Goal: Contribute content: Contribute content

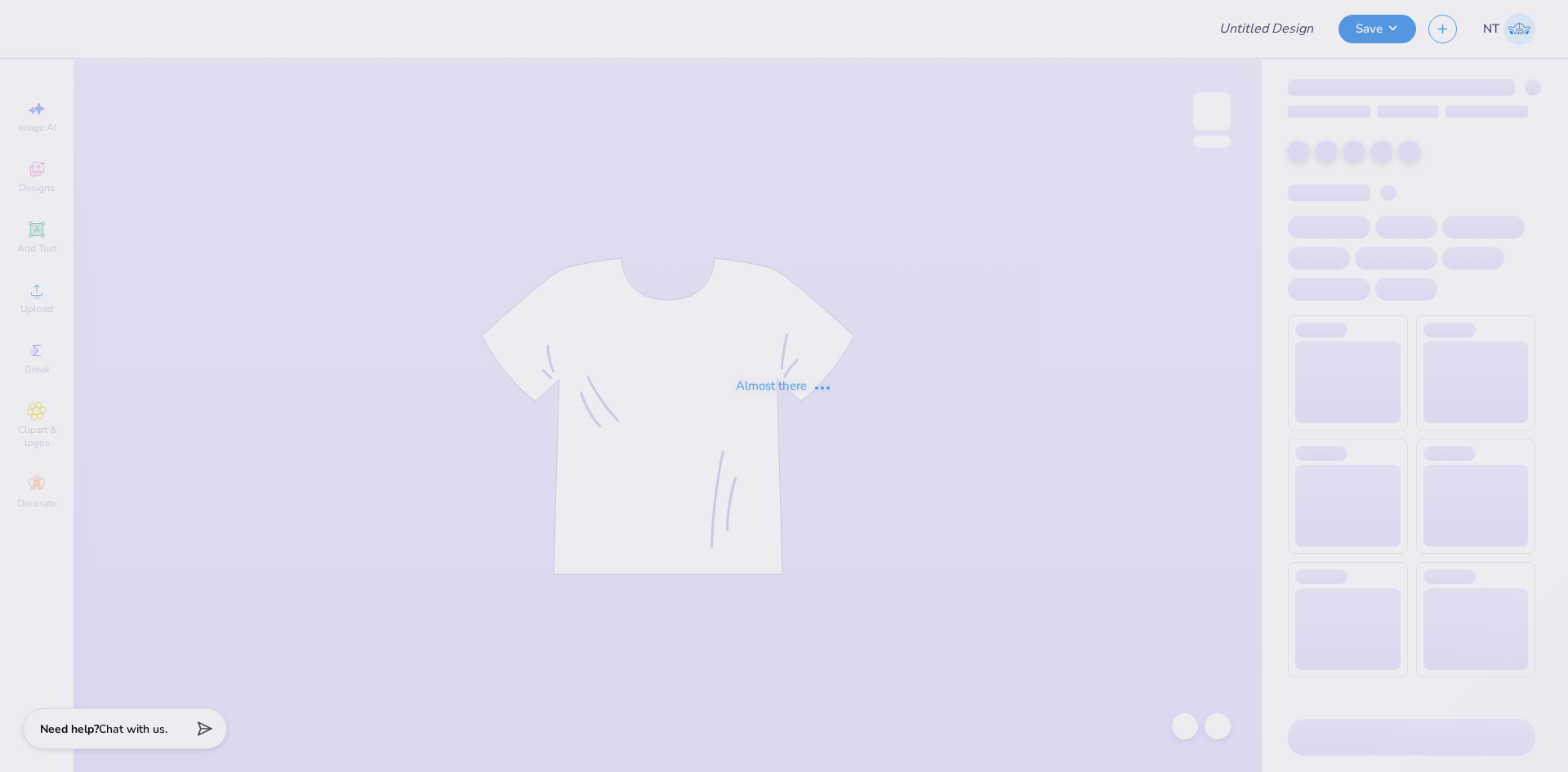
type input "phi mu parents weekend inspo 2"
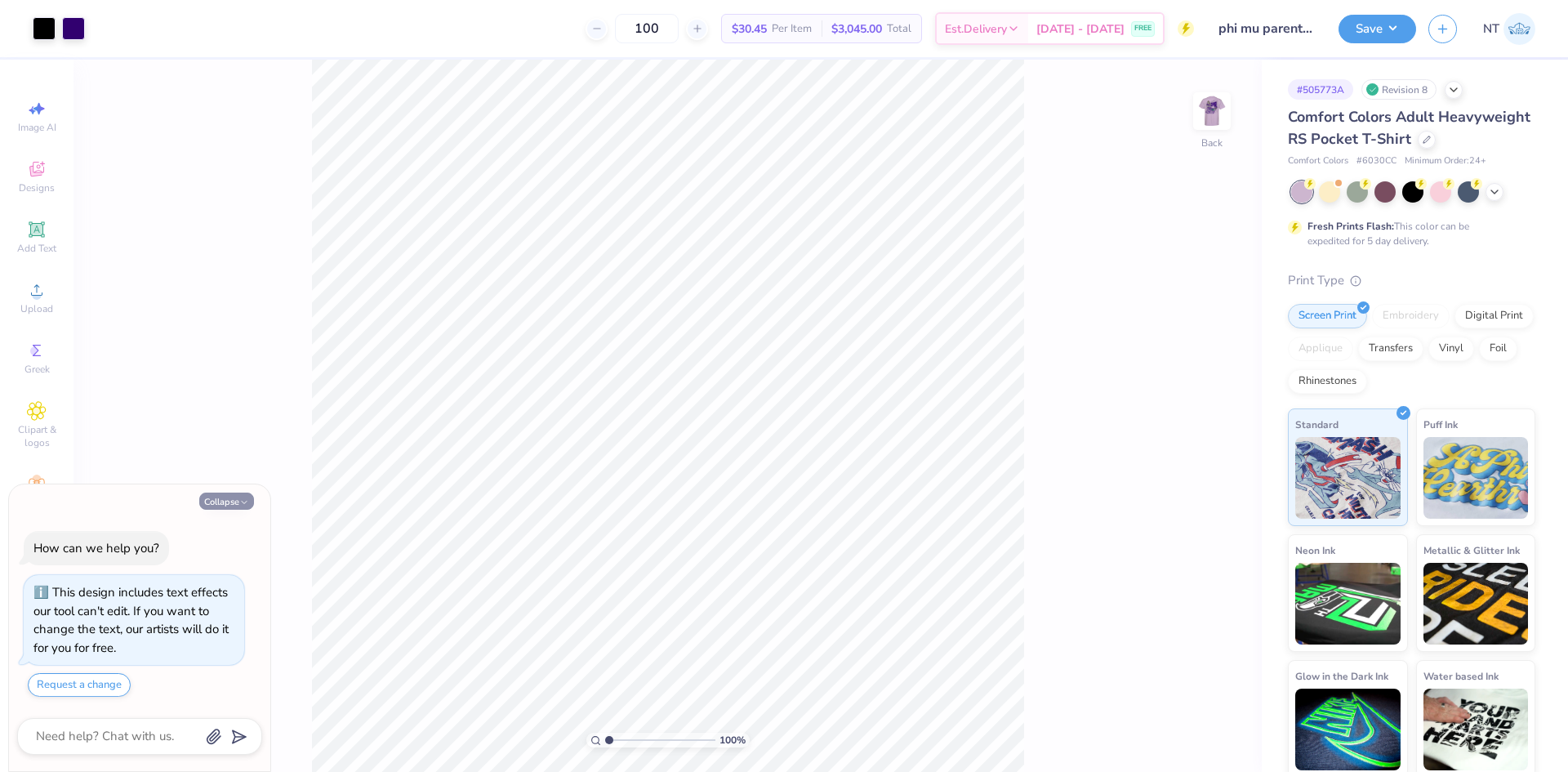
click at [223, 499] on button "Collapse" at bounding box center [227, 500] width 55 height 17
type textarea "x"
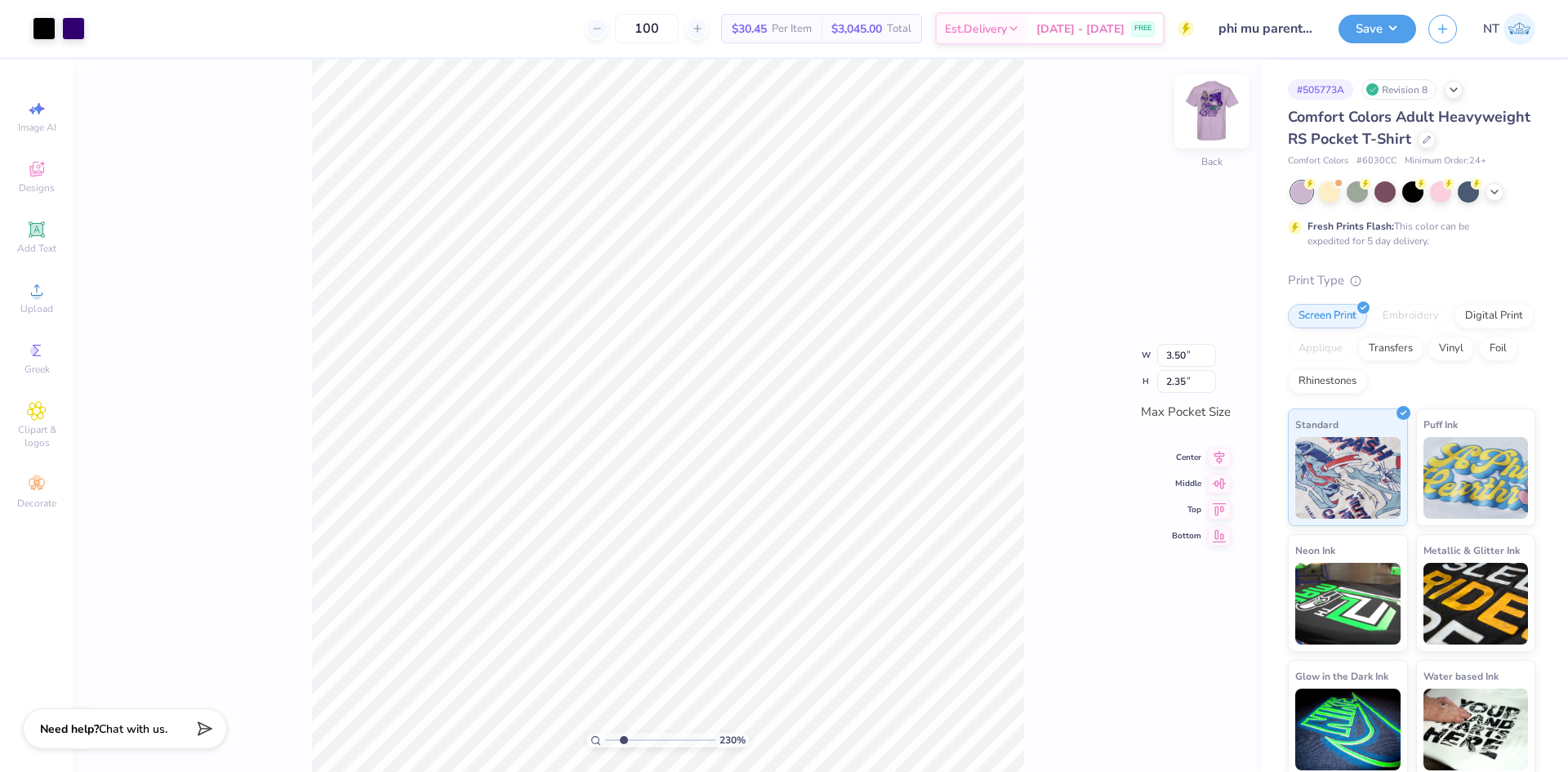
click at [1218, 106] on img at bounding box center [1211, 111] width 65 height 65
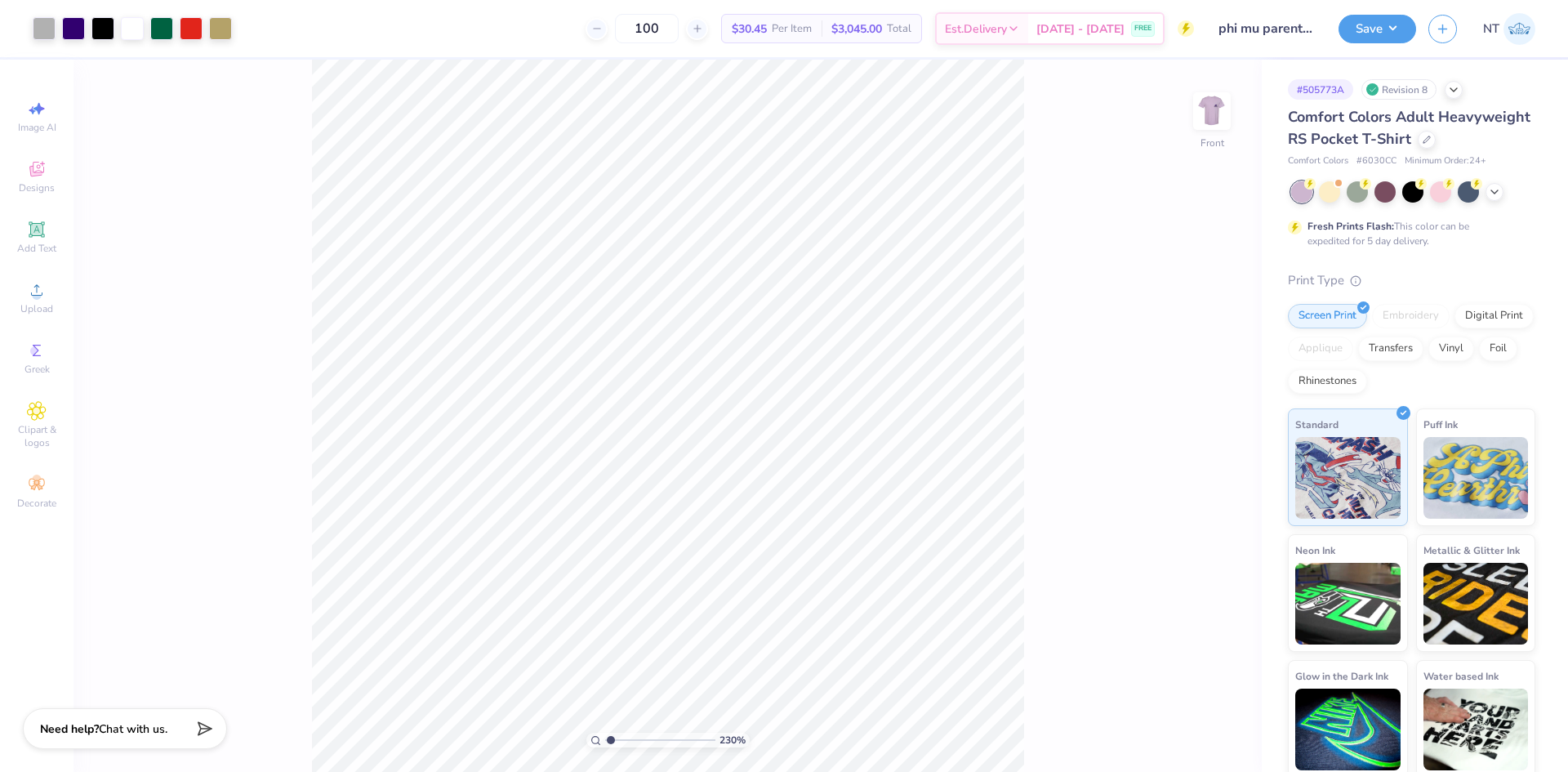
type input "1"
drag, startPoint x: 1063, startPoint y: 200, endPoint x: 1138, endPoint y: 129, distance: 103.3
click at [1081, 191] on div "100 % Front" at bounding box center [668, 416] width 1189 height 712
click at [1194, 125] on img at bounding box center [1211, 111] width 65 height 65
click at [1228, 117] on img at bounding box center [1211, 111] width 65 height 65
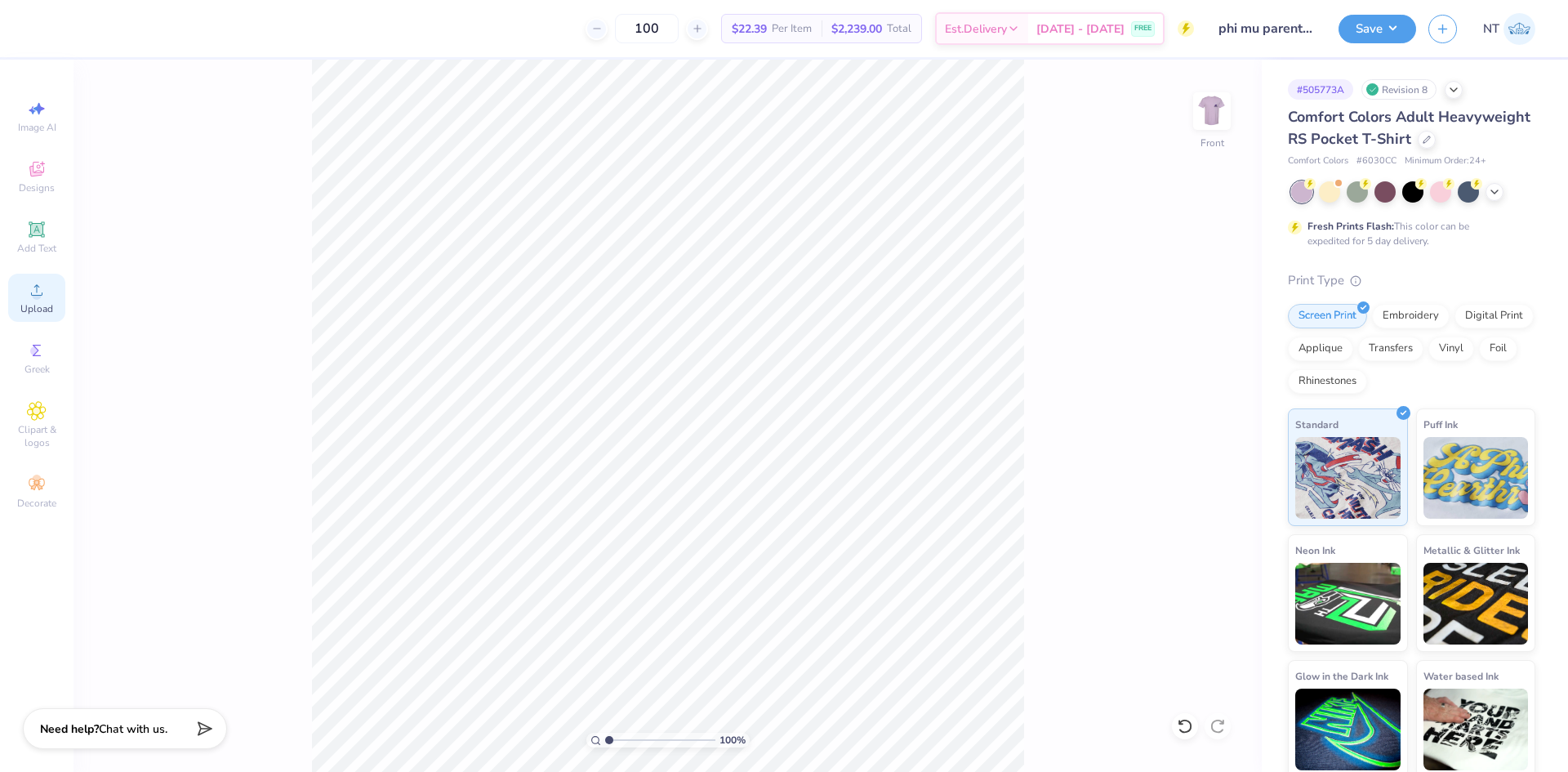
click at [43, 307] on span "Upload" at bounding box center [36, 308] width 33 height 13
click at [49, 294] on div "Upload" at bounding box center [36, 297] width 57 height 48
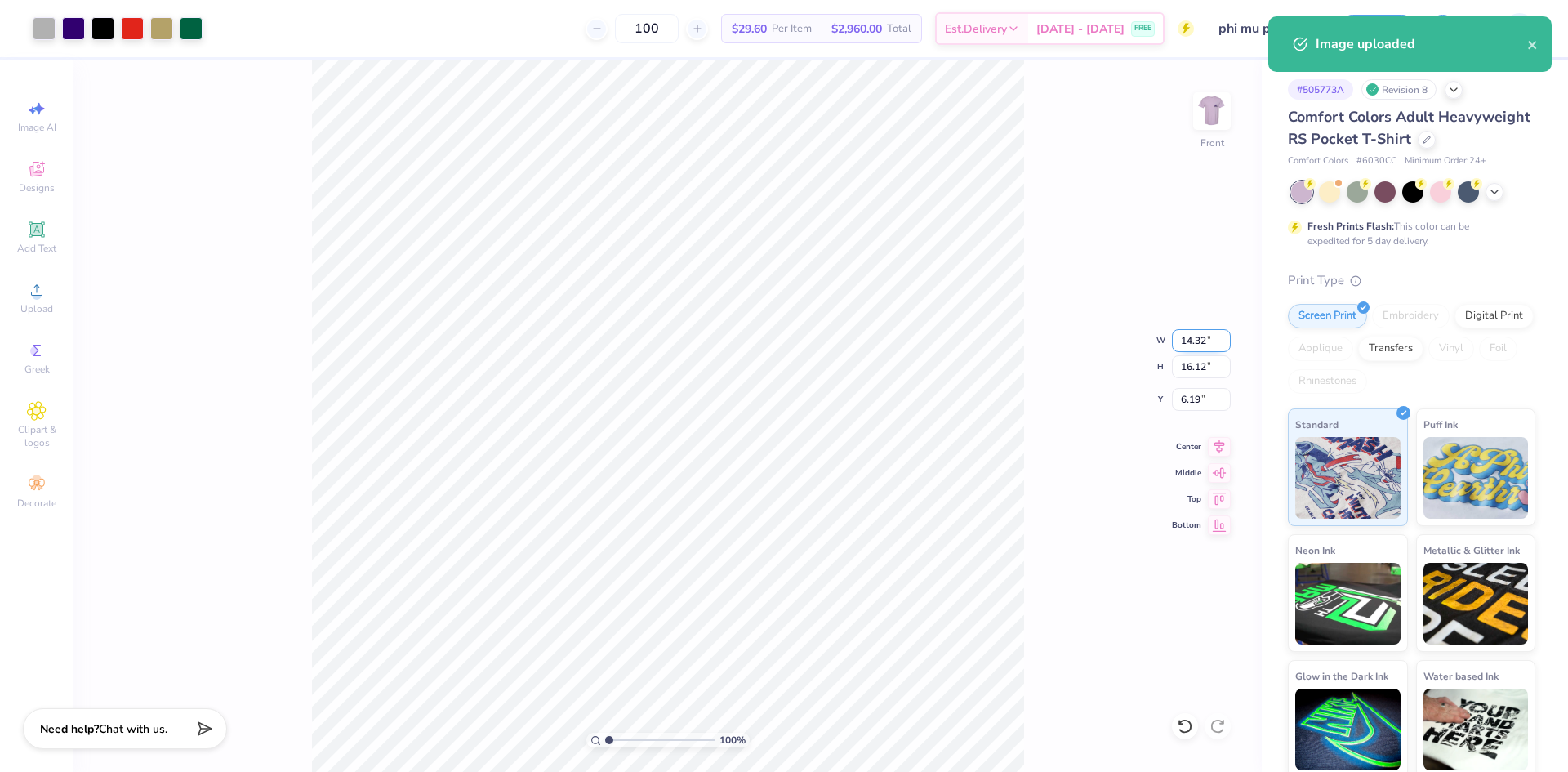
click at [1188, 346] on input "14.32" at bounding box center [1202, 340] width 59 height 23
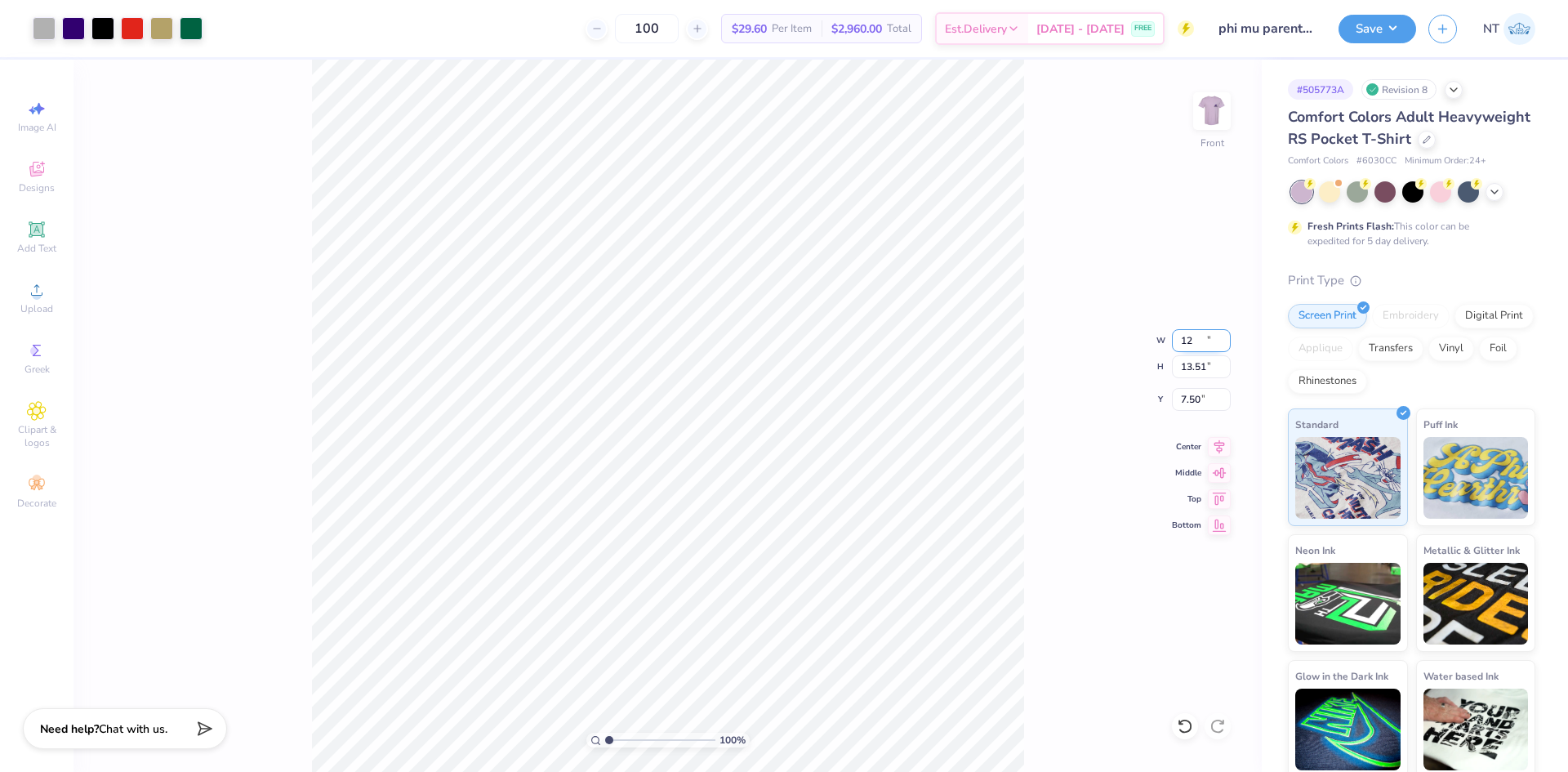
type input "12.00"
type input "13.51"
click at [1191, 398] on input "7.50" at bounding box center [1202, 399] width 59 height 23
type input "3.00"
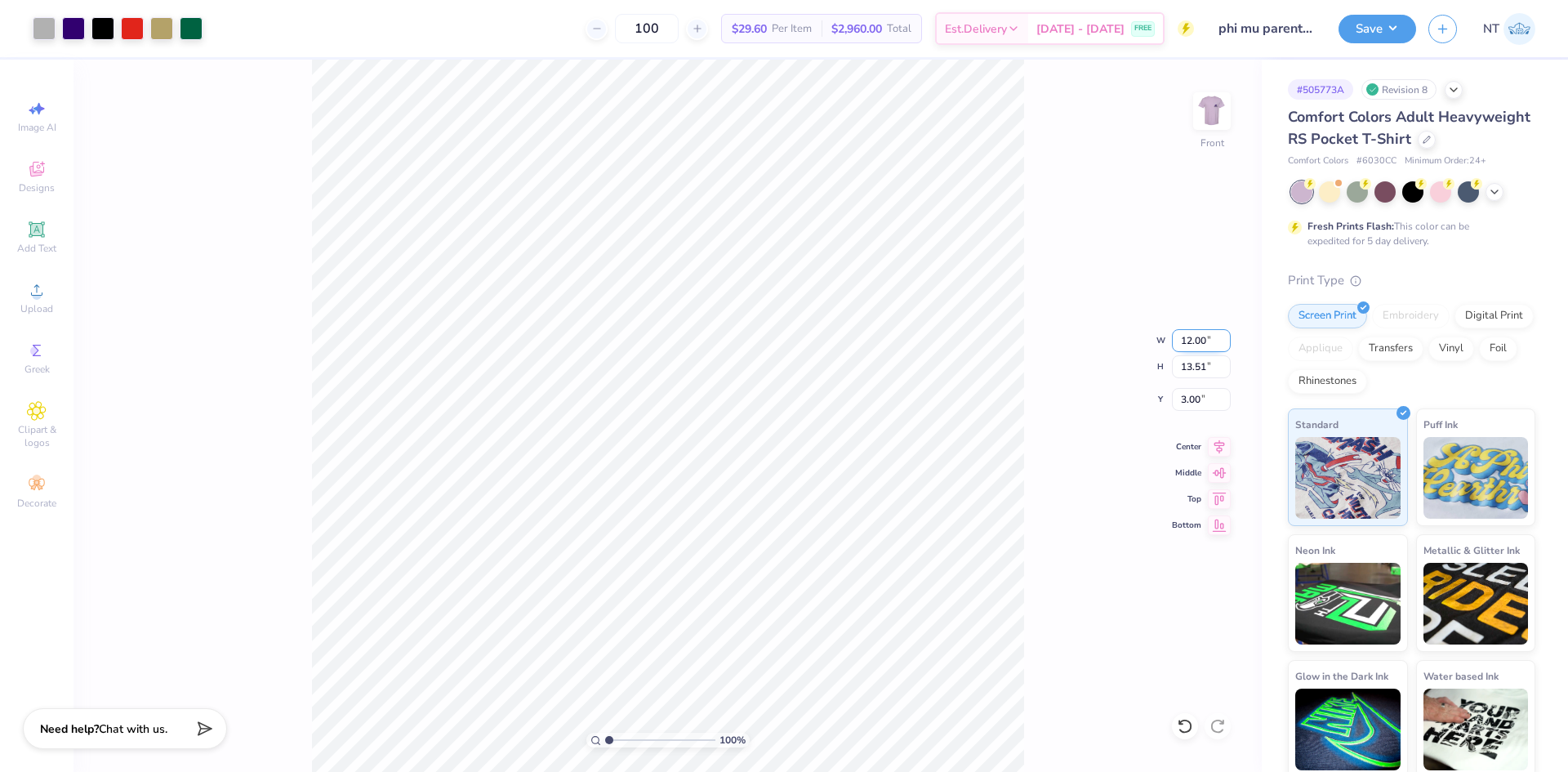
click at [1189, 337] on input "12.00" at bounding box center [1202, 340] width 59 height 23
type input "12.50"
type input "14.07"
type input "2.72"
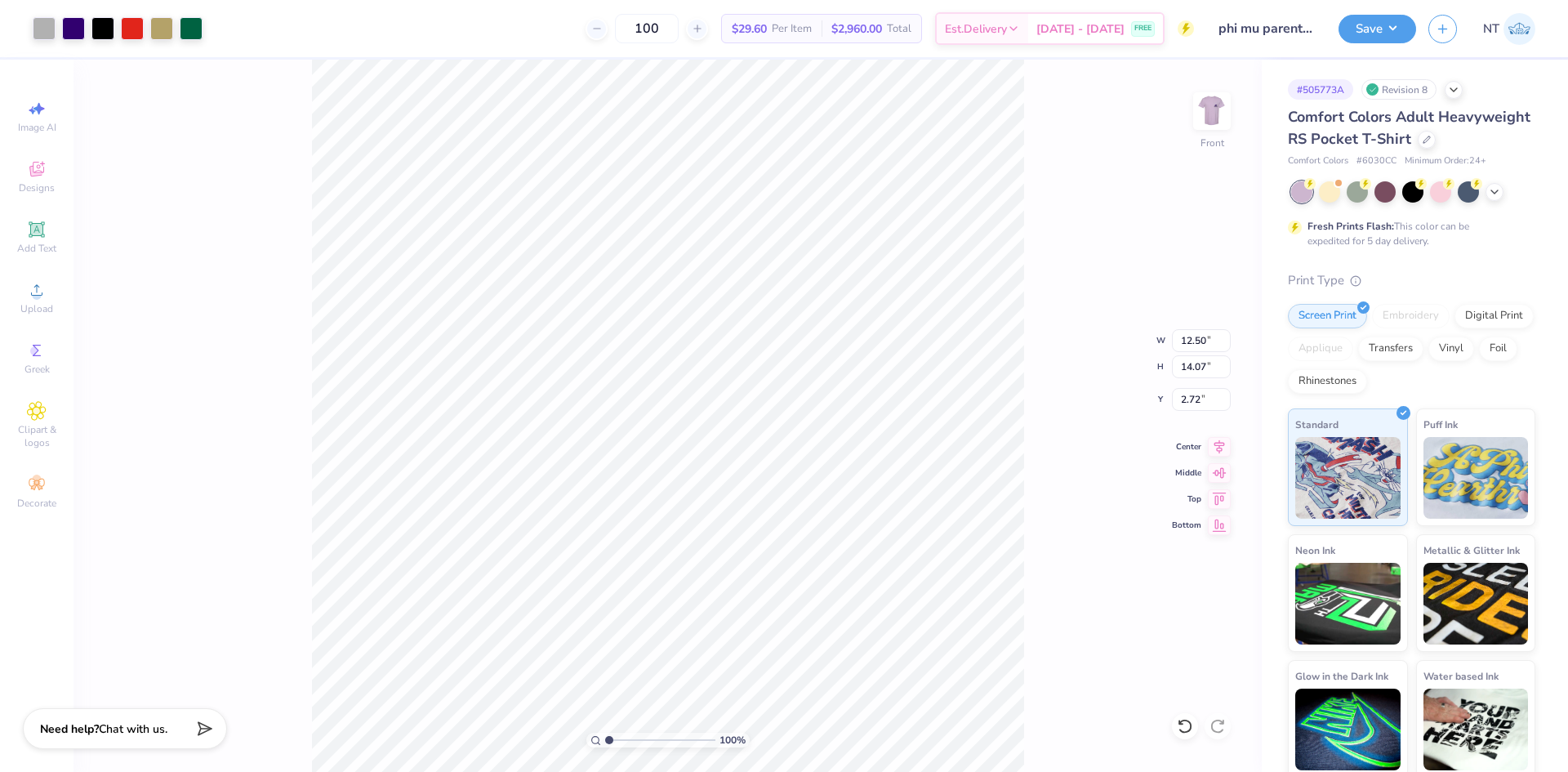
click at [1168, 400] on div "100 % Front W 12.50 12.50 " H 14.07 14.07 " Y 2.72 2.72 " Center Middle Top Bot…" at bounding box center [668, 416] width 1189 height 712
click at [1193, 400] on div "100 % Front W 12.50 H 14.07 Y 2.72 Center Middle Top Bottom" at bounding box center [668, 416] width 1189 height 712
click at [1196, 397] on input "2.72" at bounding box center [1202, 399] width 59 height 23
type input "3.00"
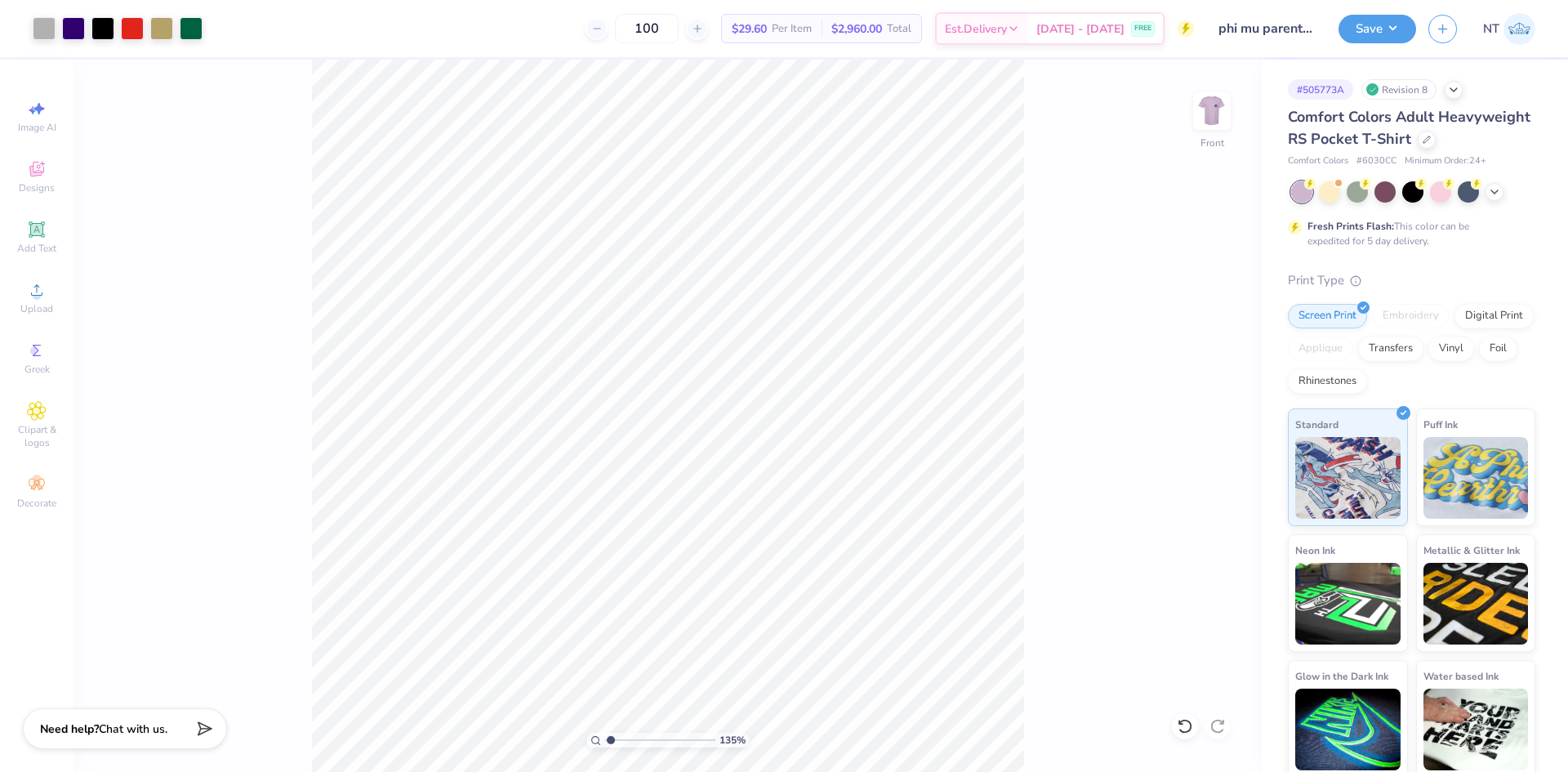
type input "1"
click at [1175, 116] on div "100 % Front W 12.50 12.50 " H 14.07 14.07 " Y 3.00 3.00 " Center Middle Top Bot…" at bounding box center [668, 416] width 1189 height 712
click at [1206, 118] on img at bounding box center [1211, 111] width 65 height 65
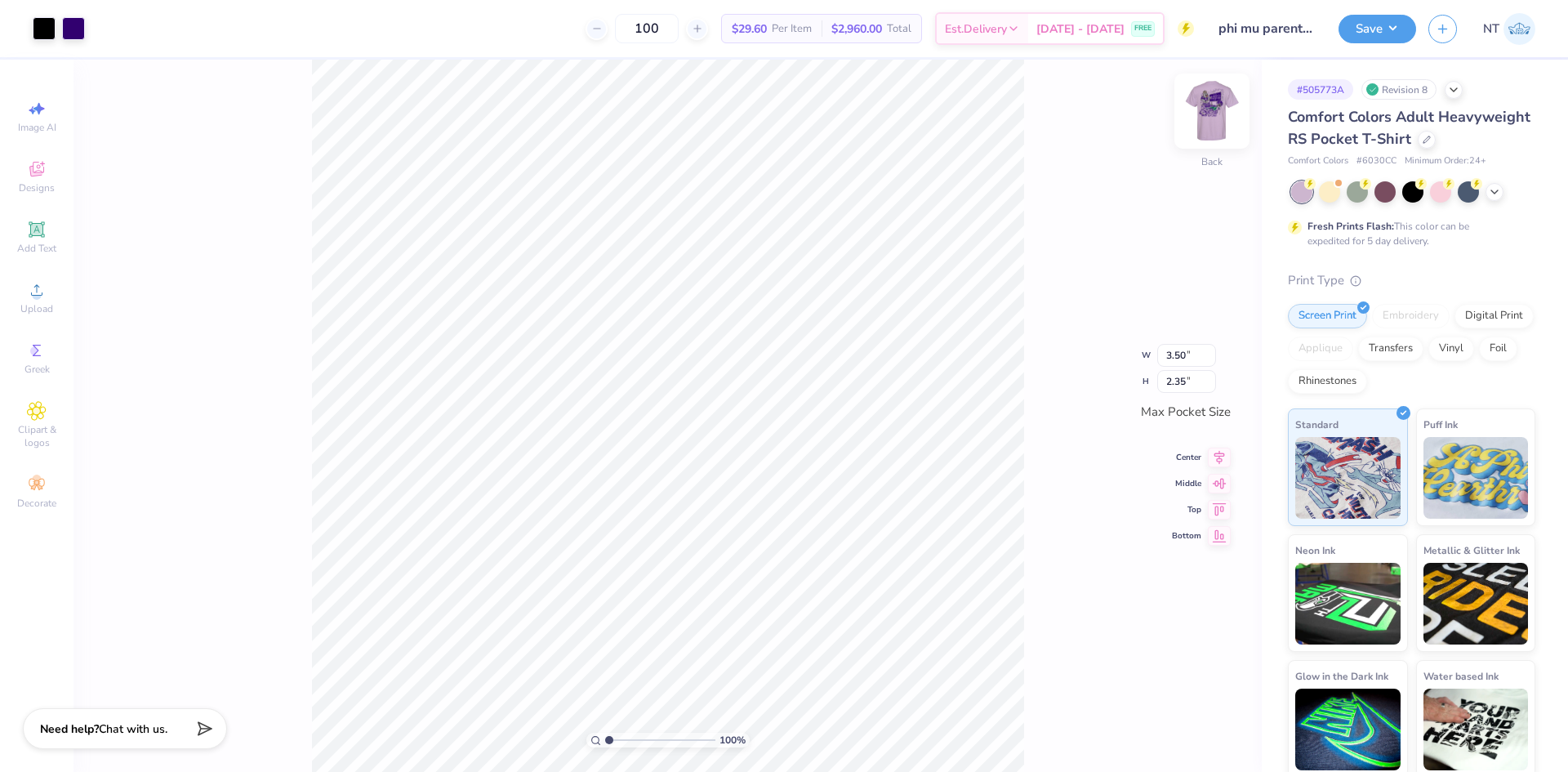
click at [1215, 104] on img at bounding box center [1211, 111] width 65 height 65
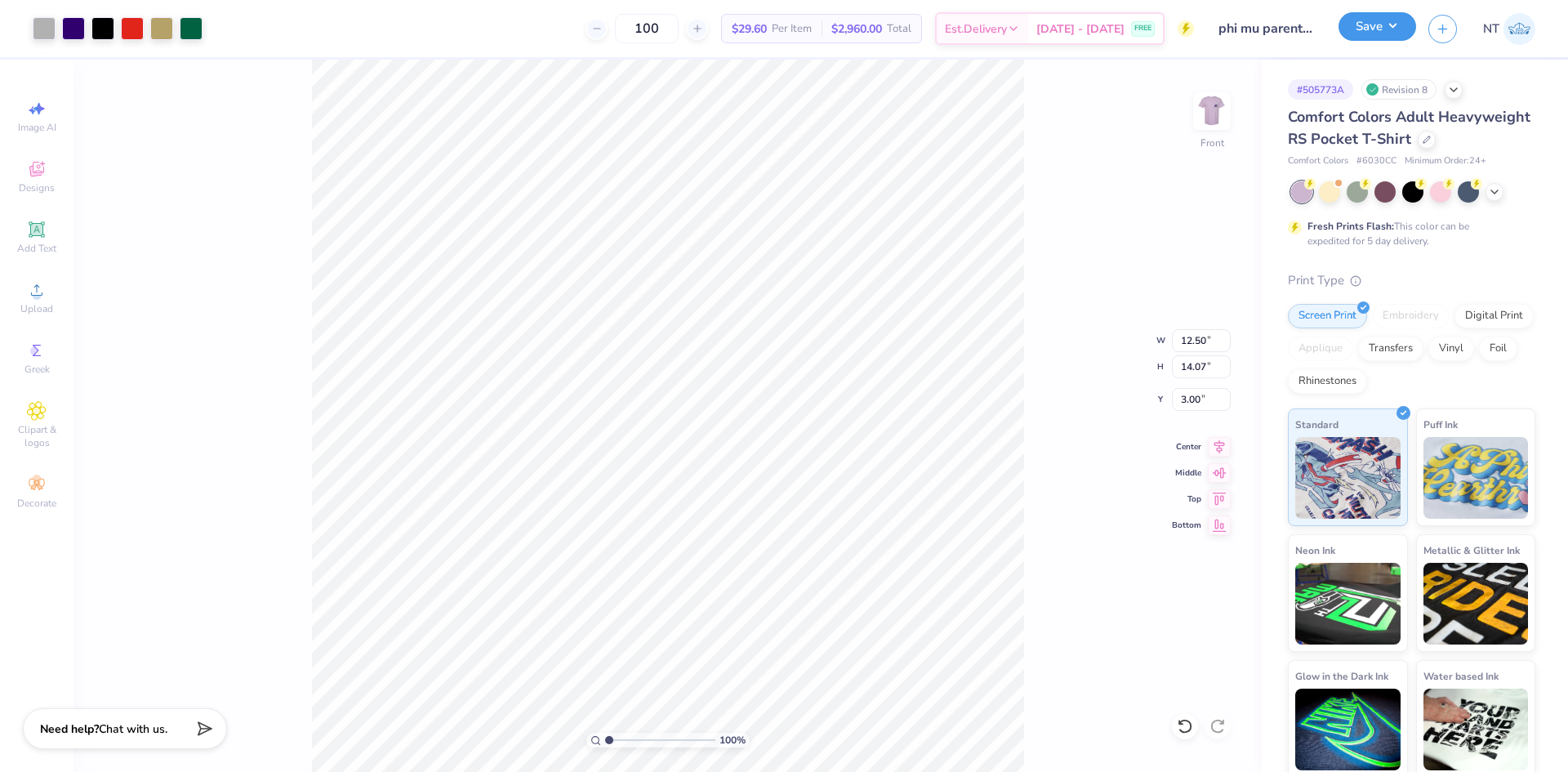
click at [1390, 32] on button "Save" at bounding box center [1377, 26] width 78 height 29
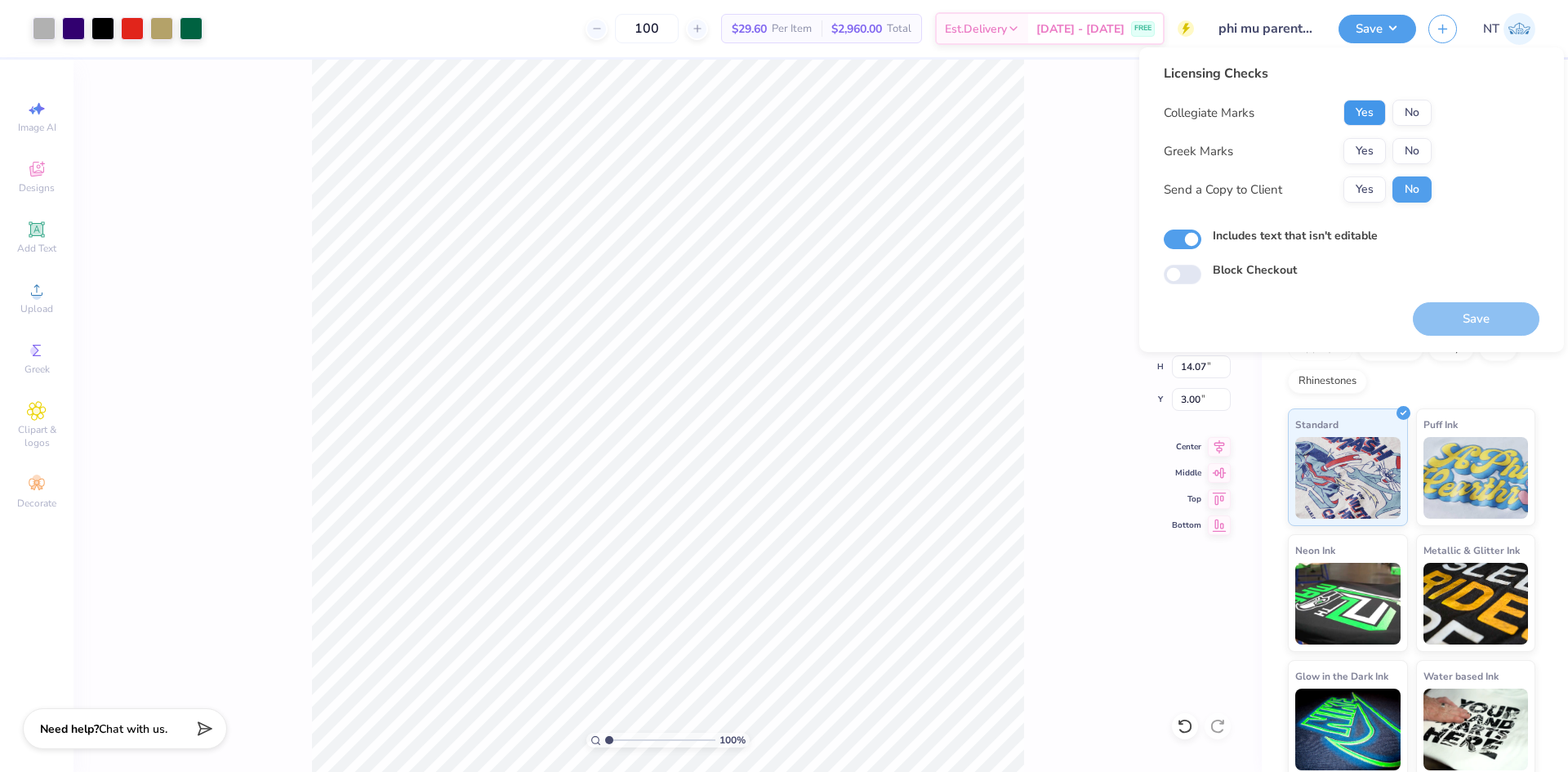
click at [1370, 123] on button "Yes" at bounding box center [1364, 112] width 42 height 27
click at [1363, 149] on button "Yes" at bounding box center [1364, 151] width 42 height 27
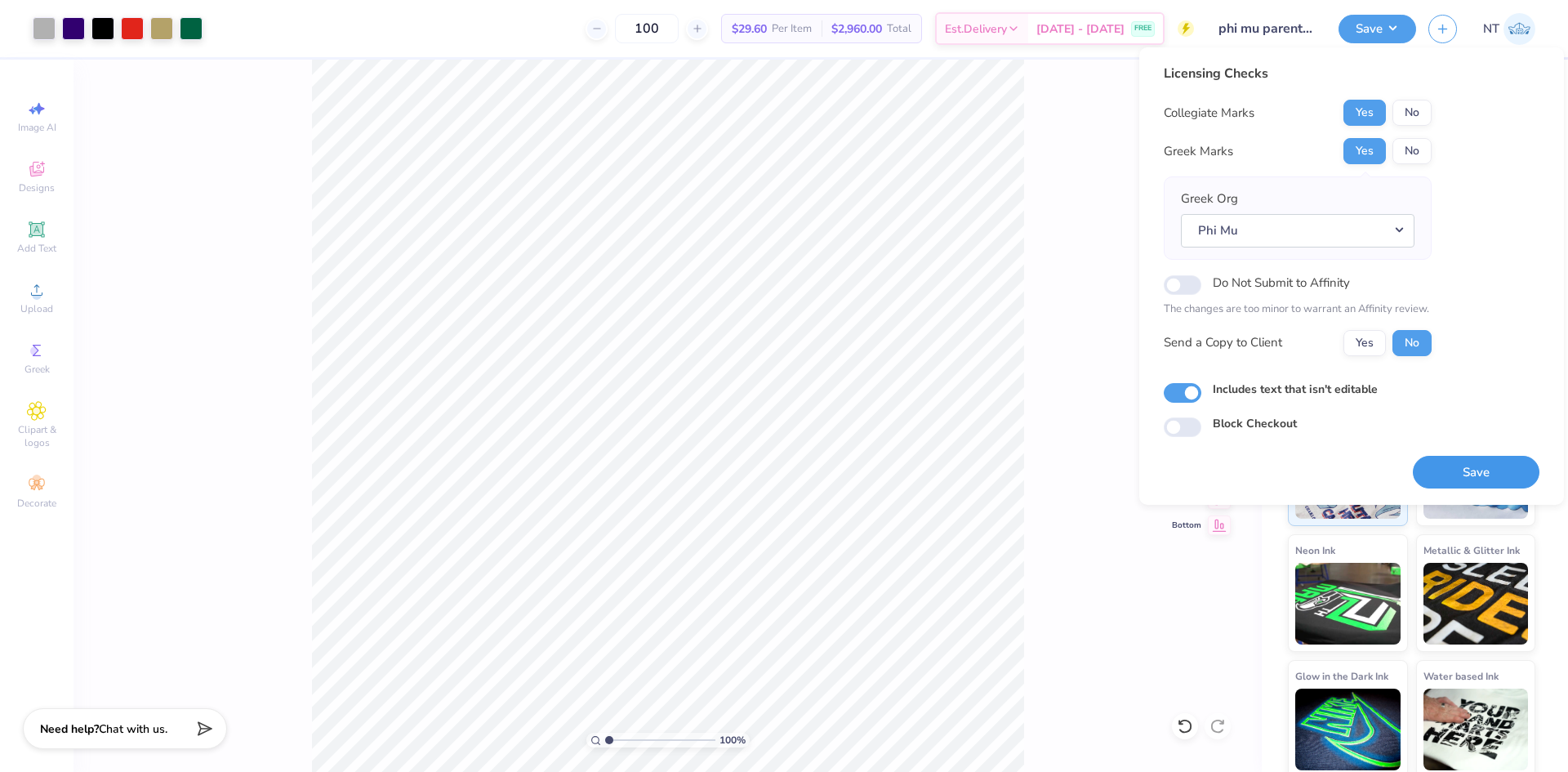
click at [1438, 466] on button "Save" at bounding box center [1476, 473] width 127 height 33
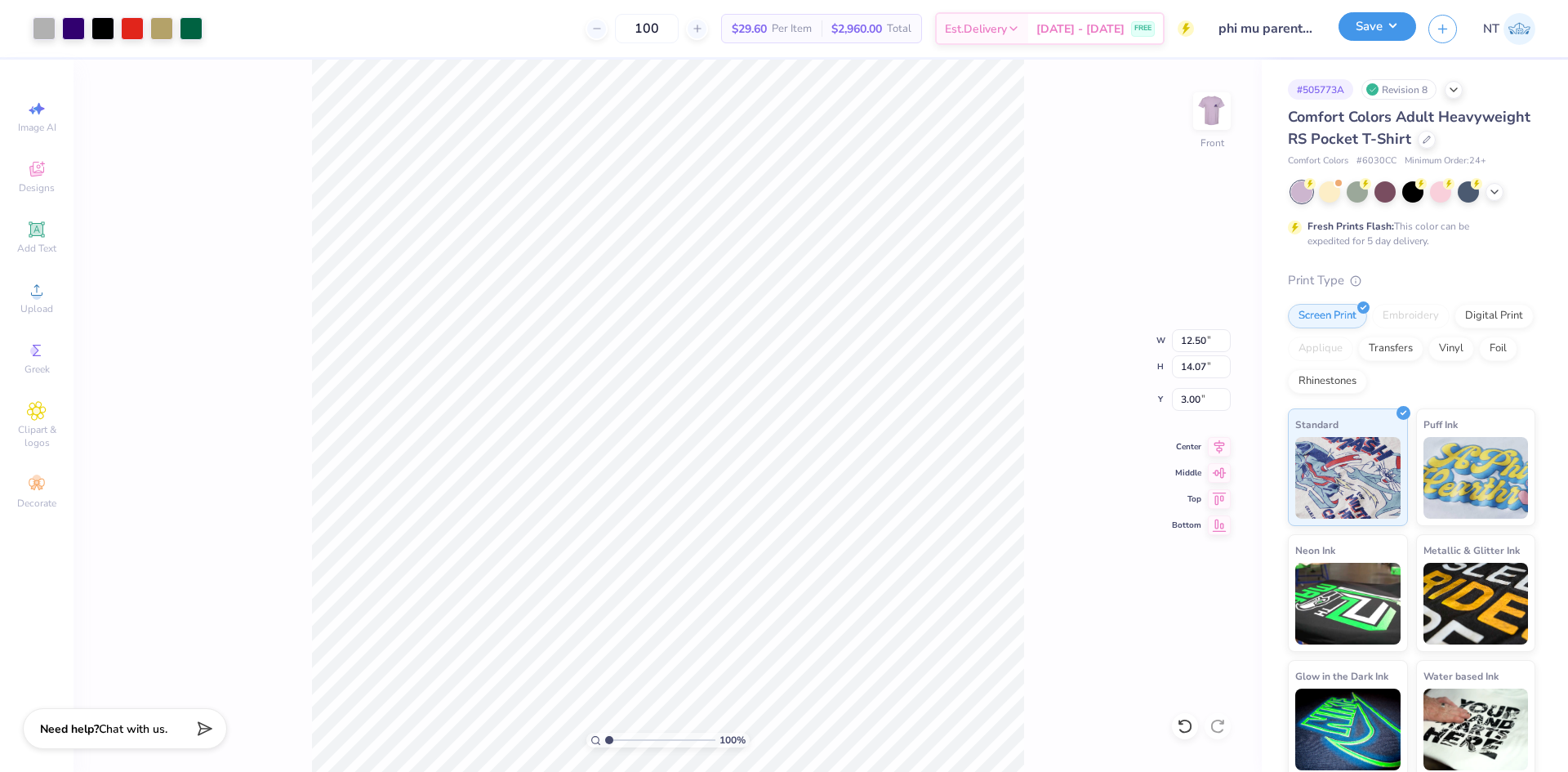
click at [1369, 34] on button "Save" at bounding box center [1377, 26] width 78 height 29
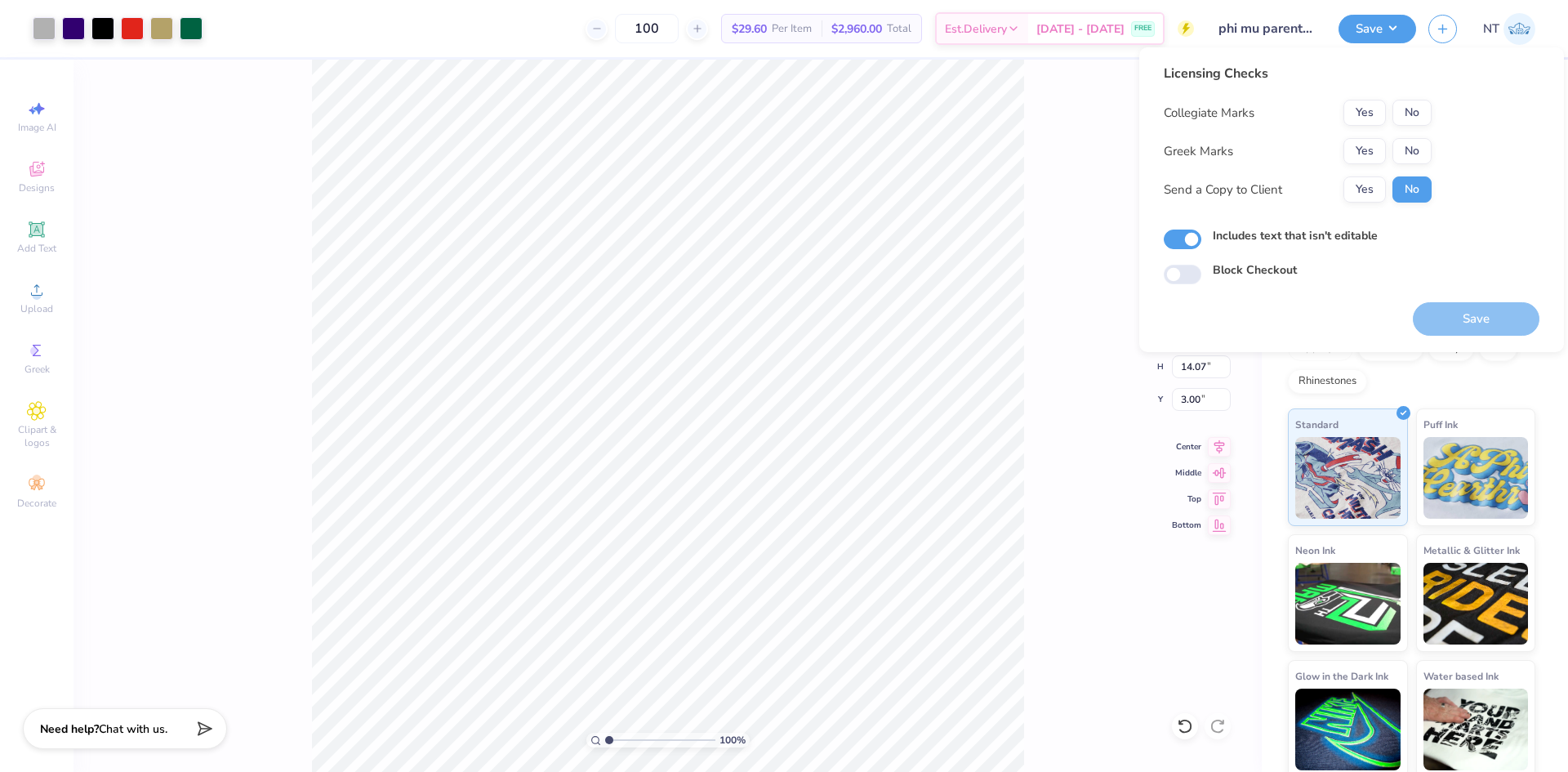
click at [1040, 146] on div "100 % Front W 12.50 12.50 " H 14.07 14.07 " Y 3.00 3.00 " Center Middle Top Bot…" at bounding box center [668, 416] width 1189 height 712
